Goal: Learn about a topic

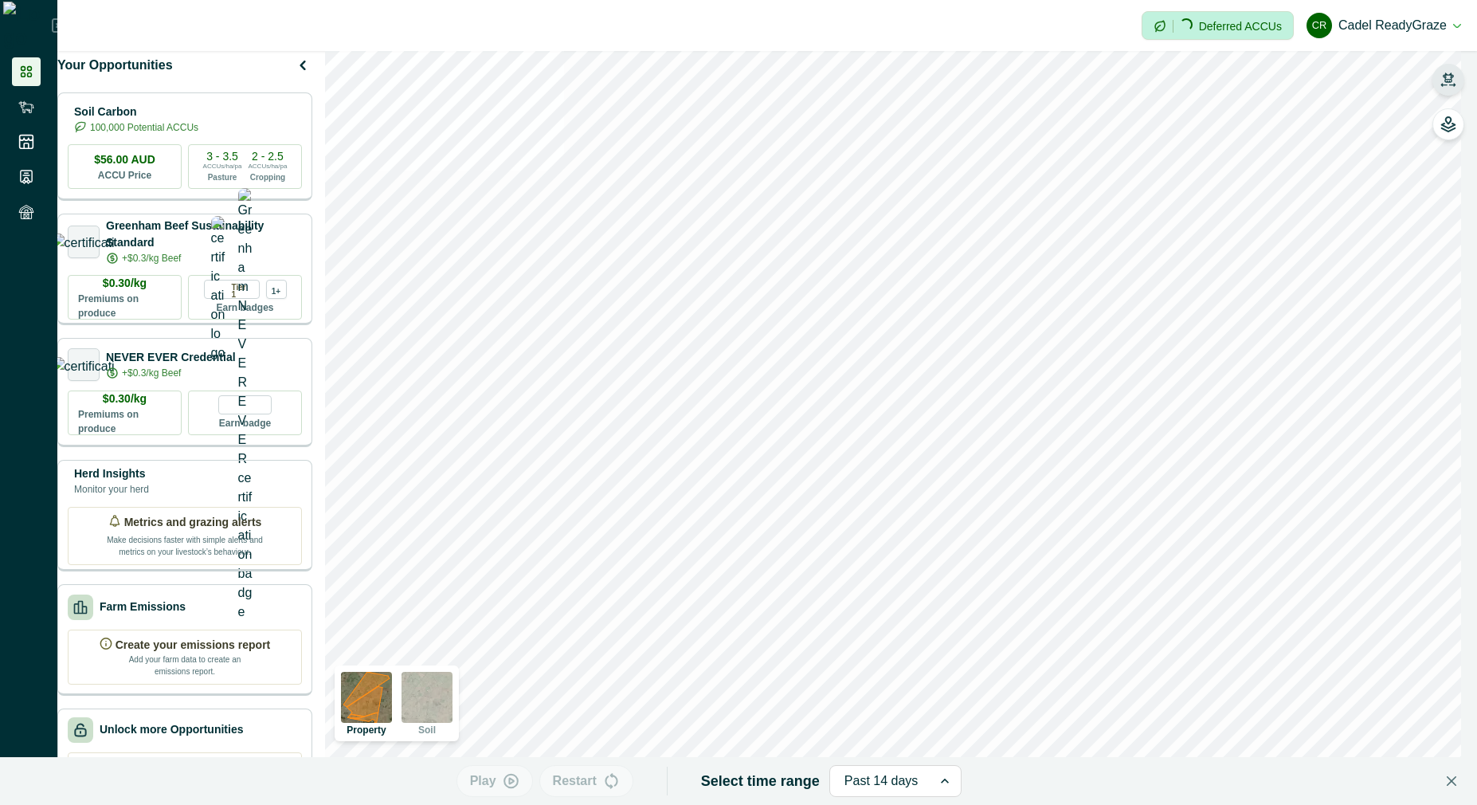
click at [702, 74] on icon "button" at bounding box center [1448, 78] width 11 height 10
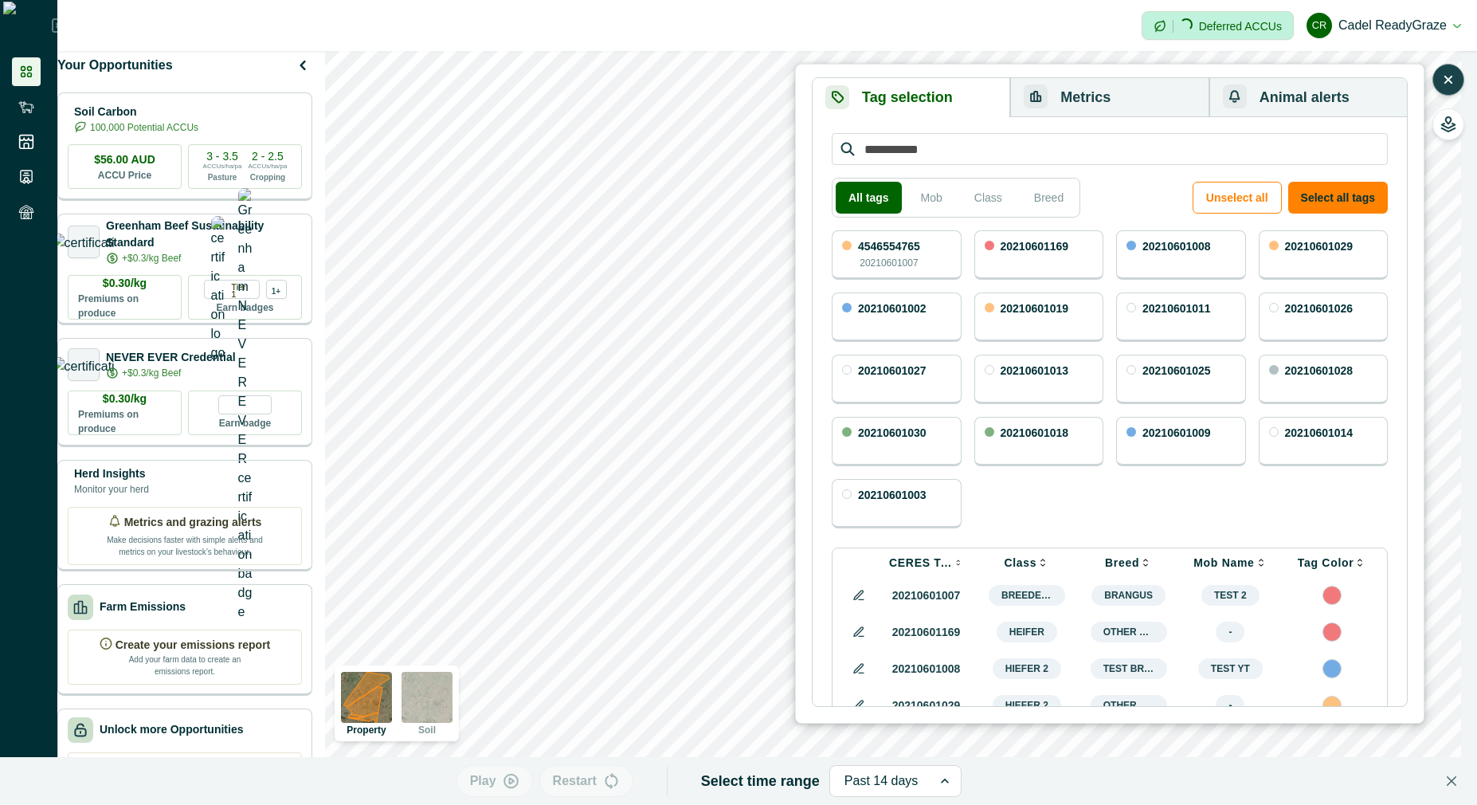
click at [702, 257] on p "20210601007" at bounding box center [889, 263] width 58 height 14
click at [513, 779] on icon "button" at bounding box center [511, 781] width 4 height 6
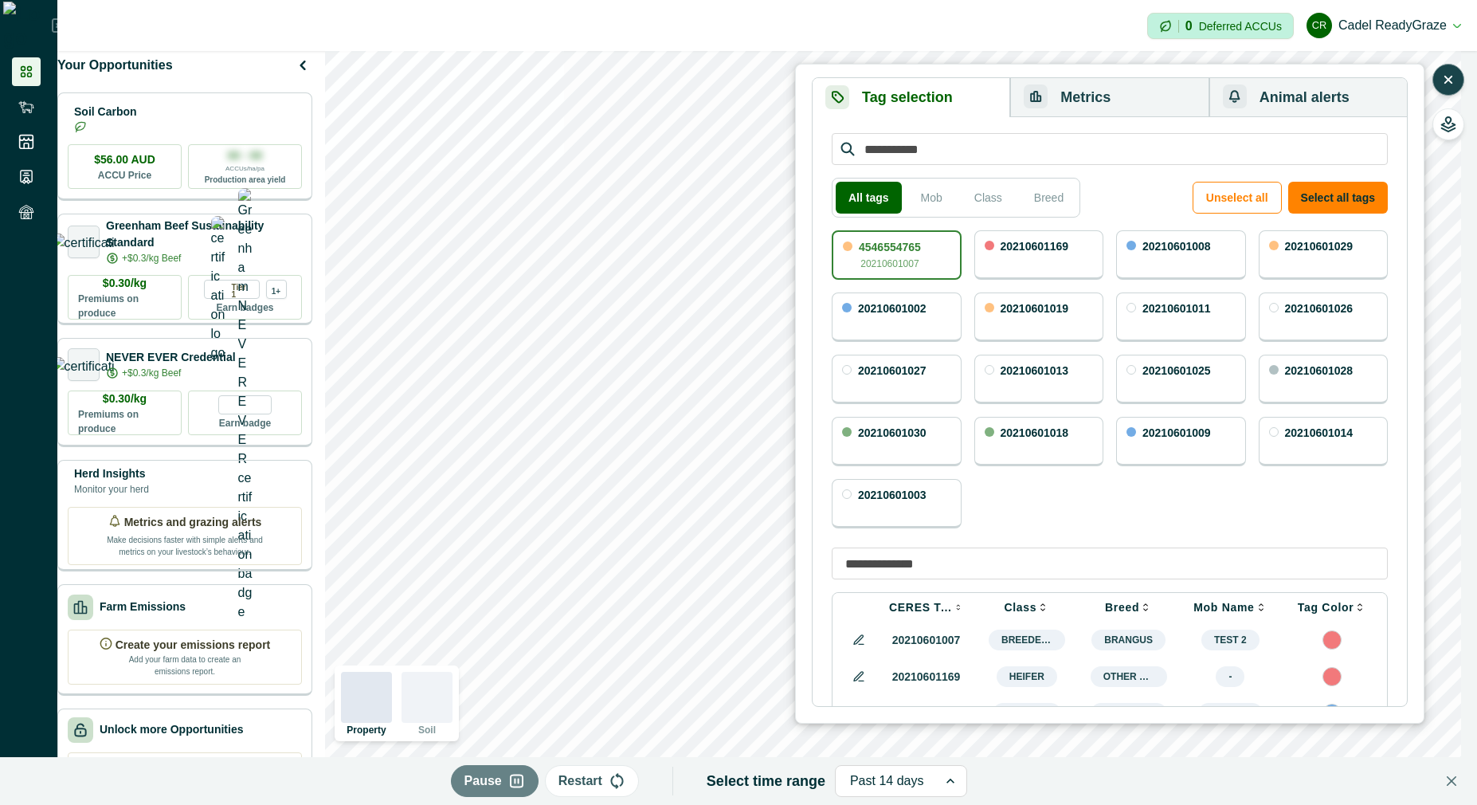
click at [702, 77] on icon "button" at bounding box center [1449, 80] width 16 height 16
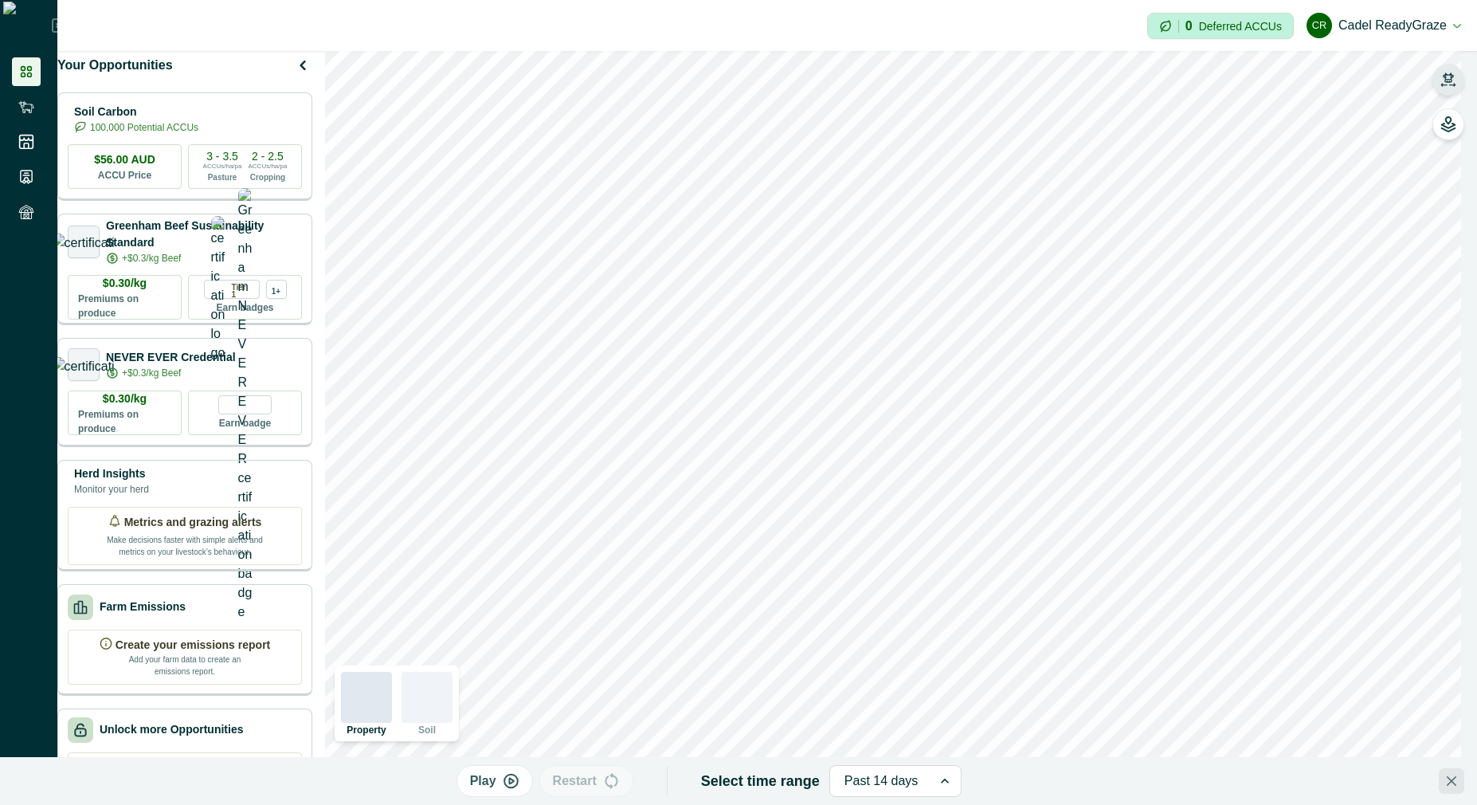
click at [702, 782] on button "Close" at bounding box center [1451, 780] width 25 height 25
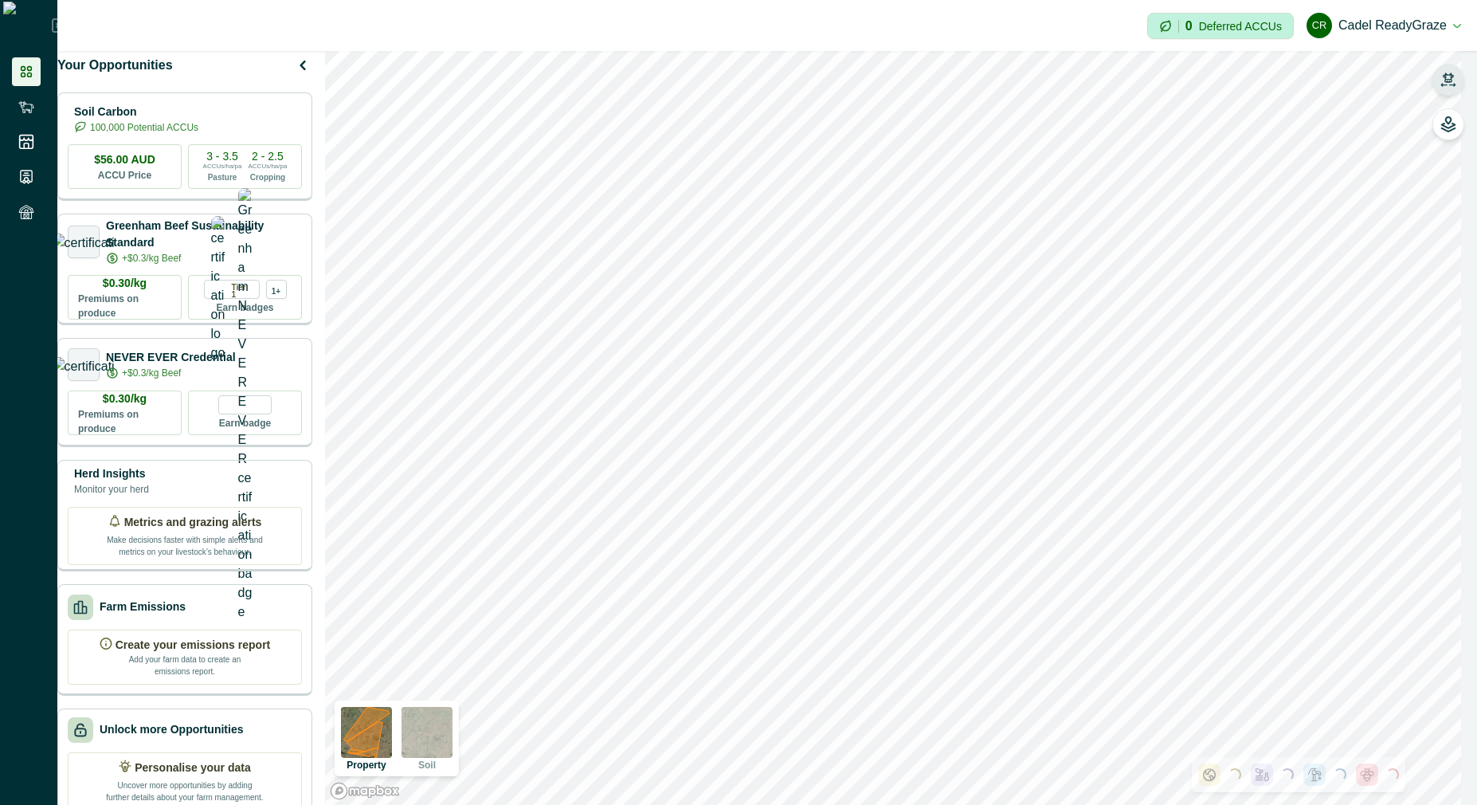
click at [382, 735] on img at bounding box center [366, 732] width 51 height 51
click at [702, 37] on div "Impersonation Mode 0 Deferred ACCUs [PERSON_NAME] ReadyGraze Sign out" at bounding box center [767, 25] width 1420 height 51
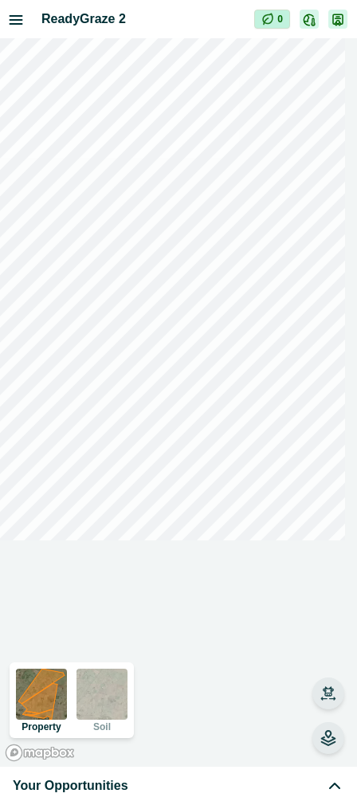
click at [334, 752] on button "button" at bounding box center [328, 738] width 32 height 32
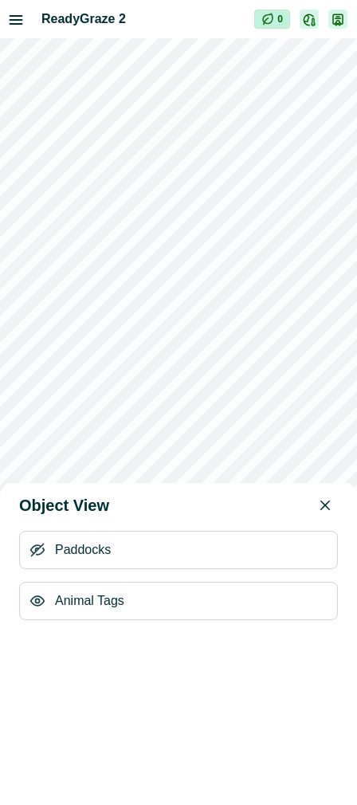
click at [38, 598] on icon "button" at bounding box center [37, 601] width 16 height 16
click at [41, 554] on icon "button" at bounding box center [37, 550] width 13 height 12
click at [41, 554] on icon "button" at bounding box center [37, 550] width 13 height 10
click at [323, 502] on button "Close" at bounding box center [324, 504] width 25 height 25
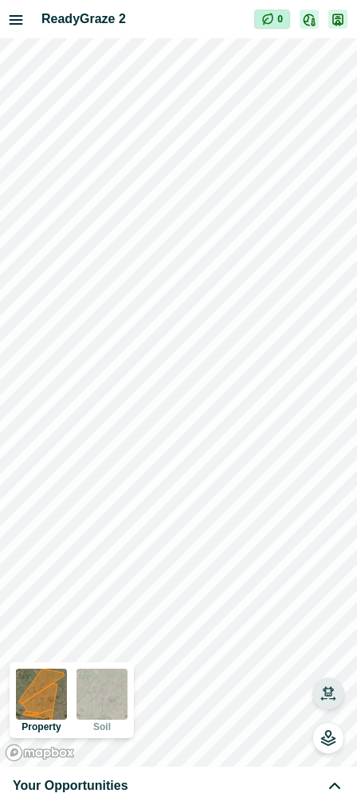
click at [337, 702] on button "button" at bounding box center [328, 693] width 32 height 32
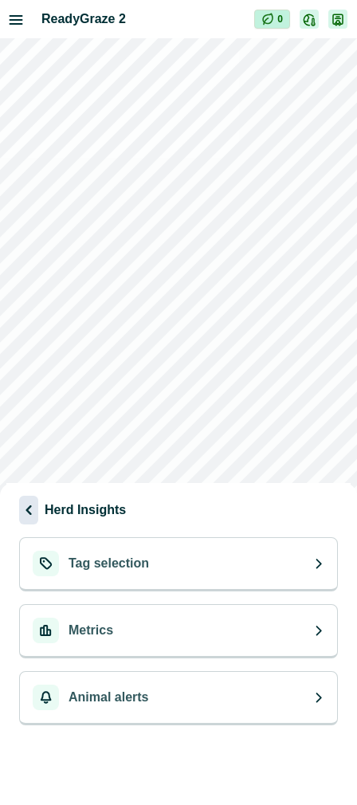
click at [27, 510] on icon "button" at bounding box center [28, 510] width 6 height 10
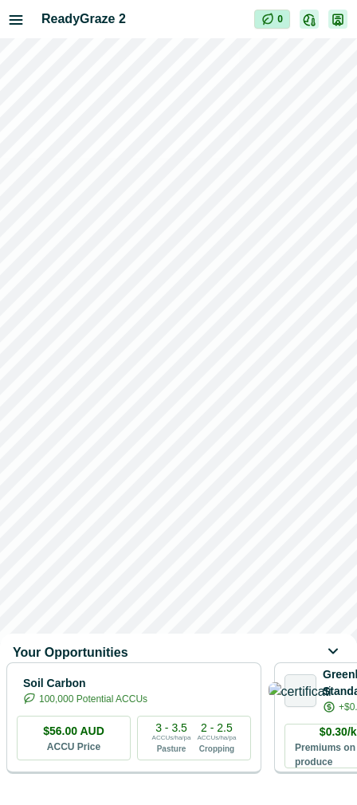
drag, startPoint x: 280, startPoint y: 511, endPoint x: 204, endPoint y: 407, distance: 128.8
click at [204, 407] on div "Your Opportunities Soil Carbon 100,000 Potential ACCUs $56.00 AUD ACCU Price 3 …" at bounding box center [178, 402] width 357 height 805
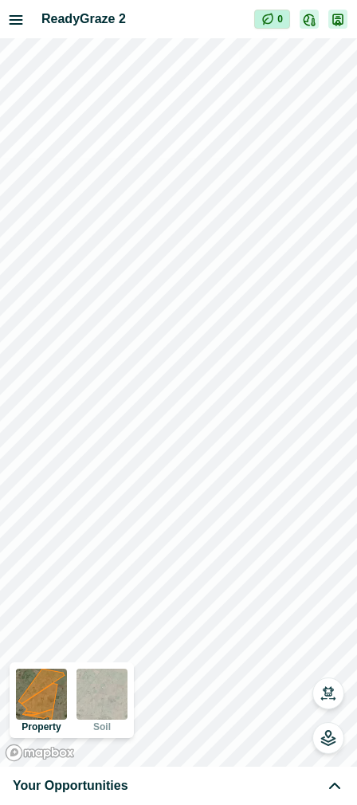
click at [45, 700] on img at bounding box center [41, 694] width 51 height 51
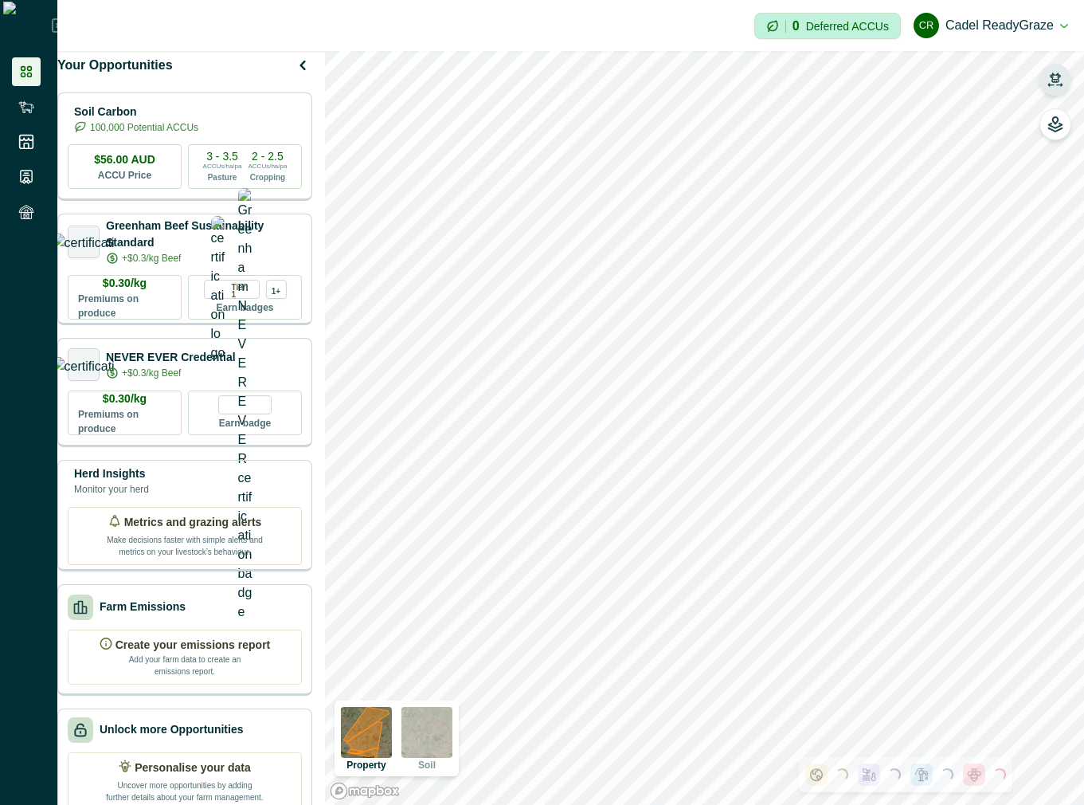
click at [702, 80] on icon "button" at bounding box center [1055, 78] width 11 height 10
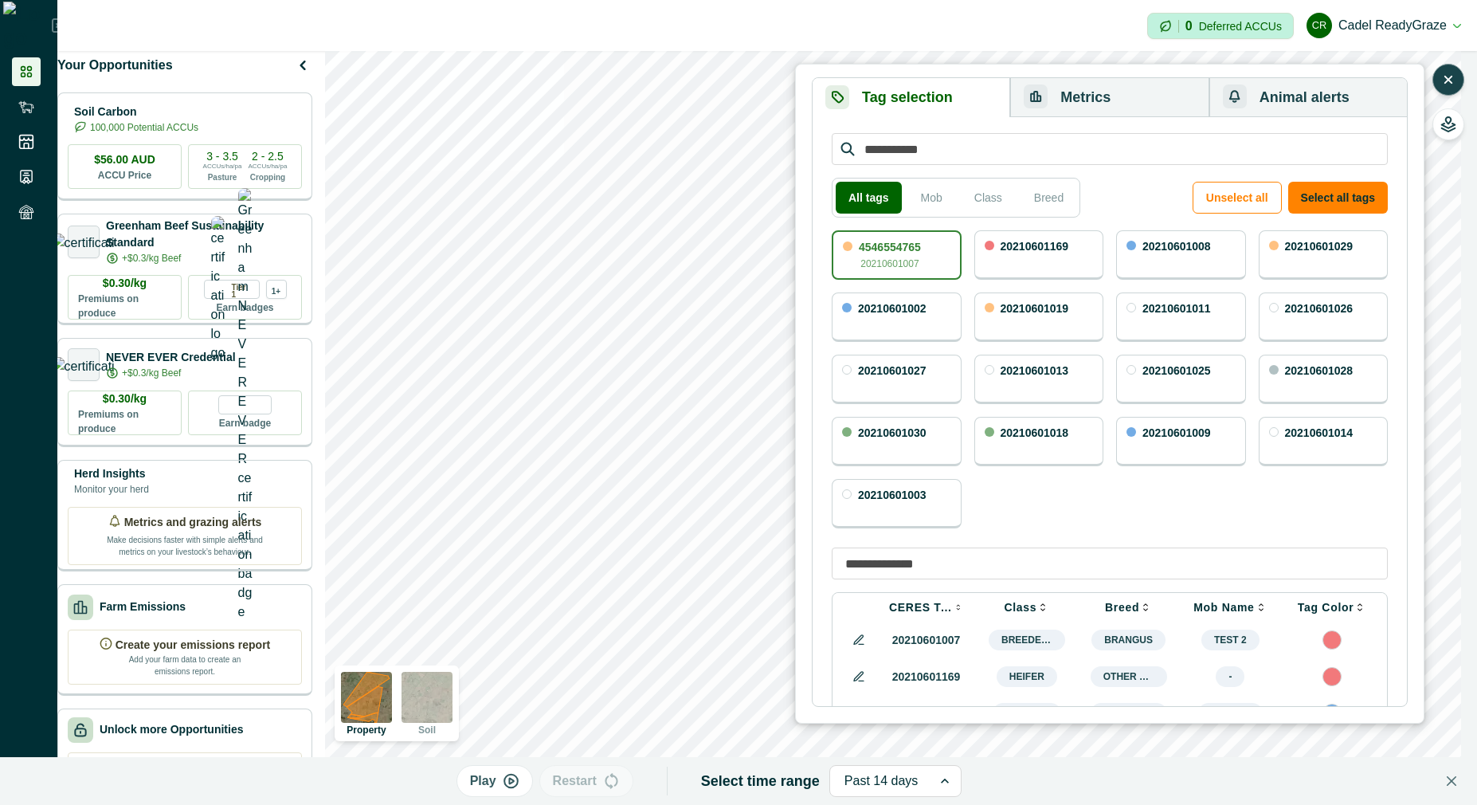
click at [702, 260] on p "20210601007" at bounding box center [890, 264] width 58 height 14
click at [702, 260] on p "20210601007" at bounding box center [889, 263] width 58 height 14
click at [507, 779] on button "Play" at bounding box center [495, 781] width 76 height 32
click at [702, 103] on button "Metrics" at bounding box center [1109, 97] width 198 height 39
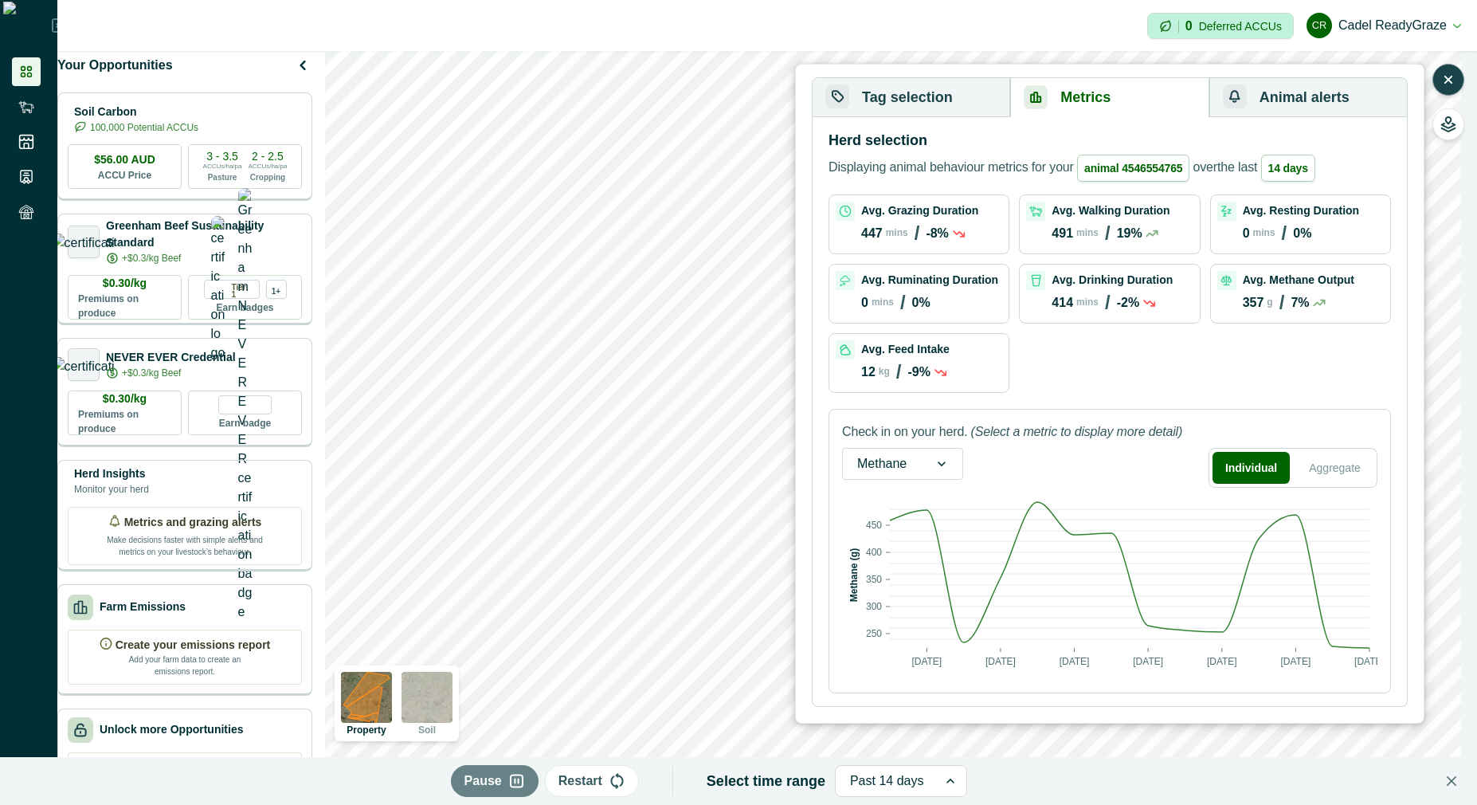
click at [702, 99] on button "Tag selection" at bounding box center [912, 97] width 198 height 39
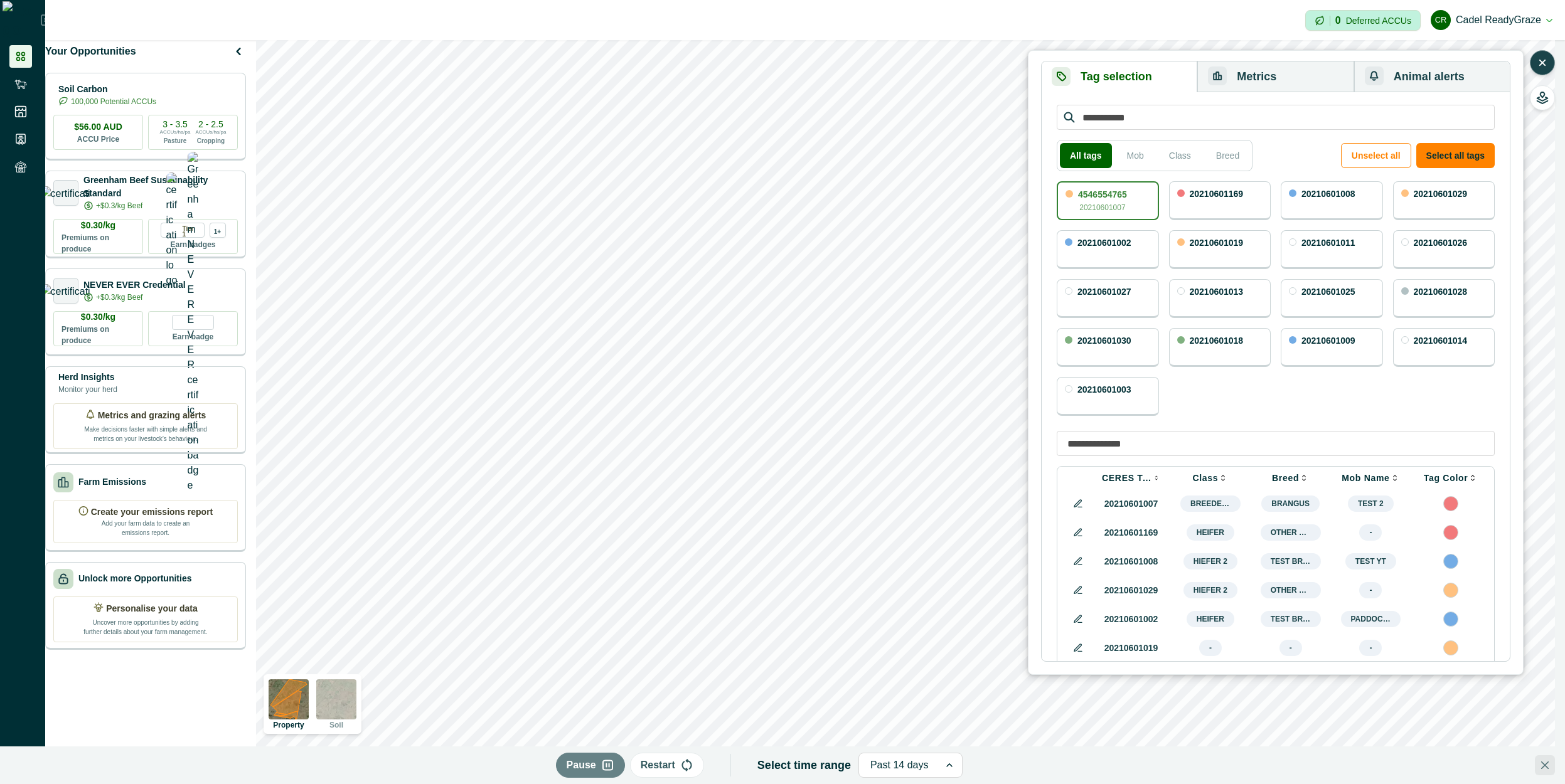
click at [553, 633] on icon "Close" at bounding box center [1545, 765] width 8 height 8
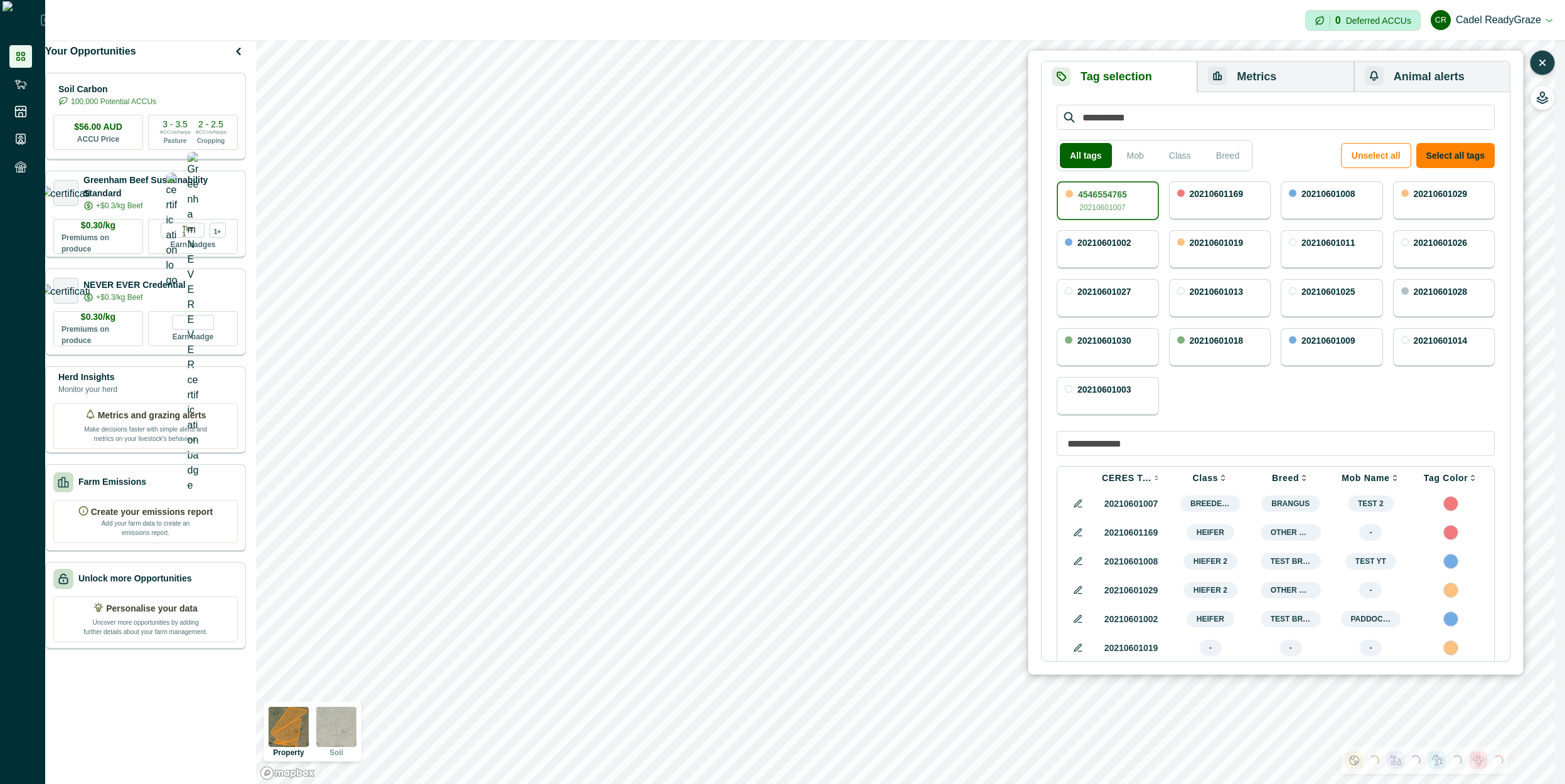
click at [553, 64] on button "button" at bounding box center [1543, 63] width 25 height 25
